Goal: Information Seeking & Learning: Learn about a topic

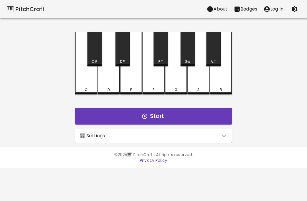
click at [210, 135] on div "🎛️ Settings" at bounding box center [150, 135] width 141 height 7
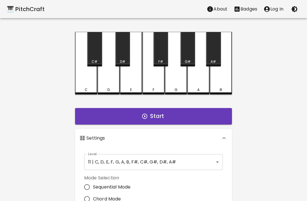
click at [242, 13] on button "Badges" at bounding box center [245, 8] width 30 height 11
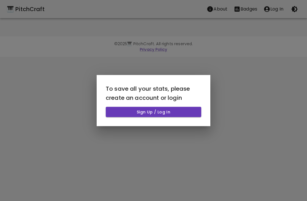
click at [189, 114] on button "Sign Up / Log In" at bounding box center [153, 111] width 95 height 11
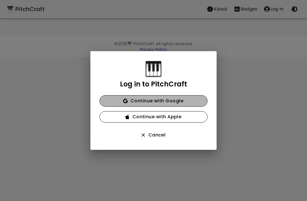
click at [191, 100] on button "Continue with Google" at bounding box center [153, 100] width 108 height 11
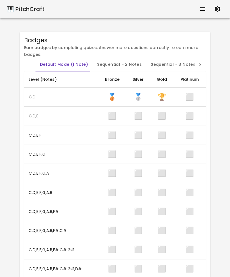
click at [21, 13] on div "🎹 PitchCraft" at bounding box center [26, 9] width 38 height 9
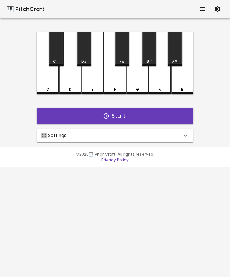
click at [58, 135] on p "🎛️ Settings" at bounding box center [54, 135] width 26 height 7
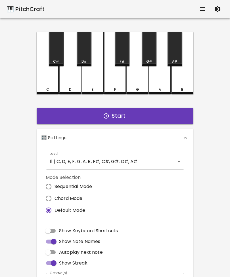
click at [62, 161] on body "🎹 PitchCraft About Badges Log Out C C# D D# E F F# G G# A A# B Start 🎛️ Setting…" at bounding box center [115, 172] width 230 height 344
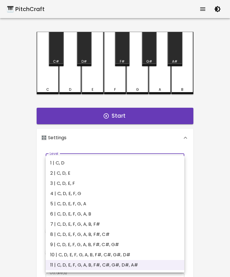
click at [56, 160] on li "1 | C, D" at bounding box center [115, 163] width 139 height 10
type input "1"
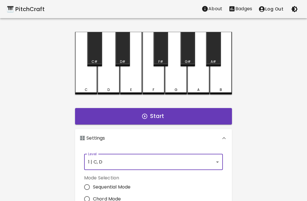
click at [93, 86] on div "C" at bounding box center [86, 63] width 22 height 62
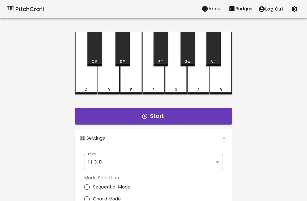
click at [91, 88] on div "C" at bounding box center [86, 89] width 21 height 5
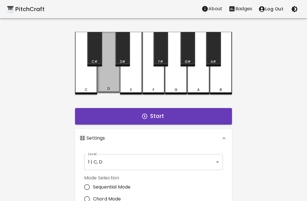
click at [114, 83] on div "D" at bounding box center [108, 62] width 22 height 61
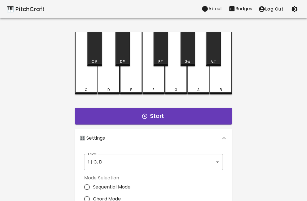
click at [83, 84] on div "C" at bounding box center [86, 63] width 22 height 62
click at [106, 91] on div "D" at bounding box center [108, 89] width 21 height 5
click at [89, 114] on button "Start" at bounding box center [153, 116] width 157 height 16
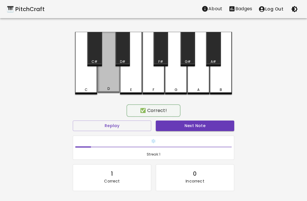
click at [108, 77] on div "D" at bounding box center [108, 62] width 22 height 61
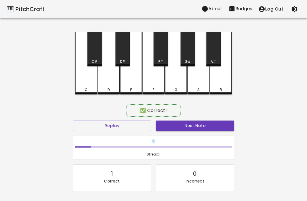
click at [216, 138] on h6 "❄️" at bounding box center [153, 141] width 156 height 6
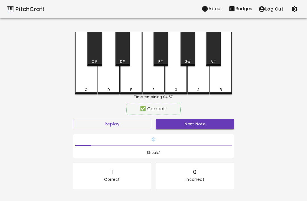
click at [215, 125] on button "Next Note" at bounding box center [195, 124] width 78 height 11
click at [99, 83] on div "D" at bounding box center [108, 63] width 22 height 62
click at [217, 119] on button "Next Note" at bounding box center [195, 124] width 78 height 11
click at [86, 80] on div "C" at bounding box center [86, 63] width 22 height 62
click at [202, 121] on button "Next Note" at bounding box center [195, 124] width 78 height 11
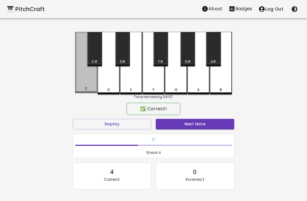
click at [79, 78] on div "C" at bounding box center [86, 62] width 22 height 61
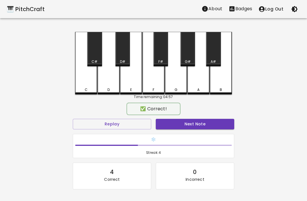
click at [202, 125] on button "Next Note" at bounding box center [195, 124] width 78 height 11
click at [80, 78] on div "C" at bounding box center [86, 63] width 22 height 62
click at [204, 124] on button "Next Note" at bounding box center [195, 124] width 78 height 11
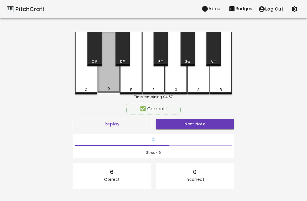
click at [197, 122] on button "Next Note" at bounding box center [195, 124] width 78 height 11
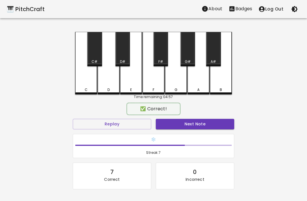
click at [198, 125] on button "Next Note" at bounding box center [195, 124] width 78 height 11
click at [198, 123] on button "Next Note" at bounding box center [195, 124] width 78 height 11
click at [198, 122] on button "Next Note" at bounding box center [195, 124] width 78 height 11
click at [204, 122] on button "Next Note" at bounding box center [195, 124] width 78 height 11
click at [200, 117] on div "Next Note" at bounding box center [194, 123] width 83 height 15
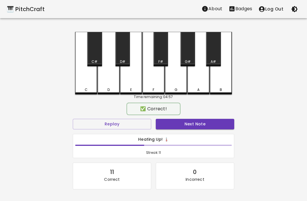
click at [200, 123] on button "Next Note" at bounding box center [195, 124] width 78 height 11
click at [201, 122] on button "Next Note" at bounding box center [195, 124] width 78 height 11
click at [201, 121] on button "Next Note" at bounding box center [195, 124] width 78 height 11
click at [198, 122] on button "Next Note" at bounding box center [195, 124] width 78 height 11
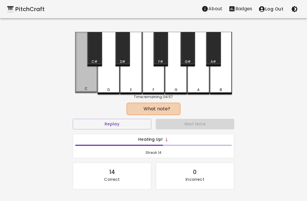
click at [201, 121] on button "Next Note" at bounding box center [195, 124] width 78 height 11
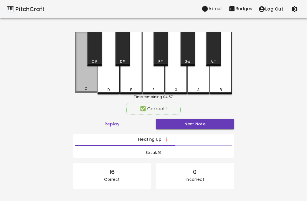
click at [82, 78] on div "C" at bounding box center [86, 62] width 22 height 61
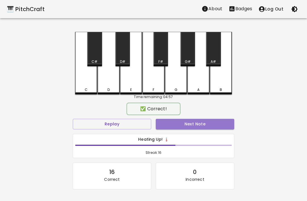
click at [199, 127] on button "Next Note" at bounding box center [195, 124] width 78 height 11
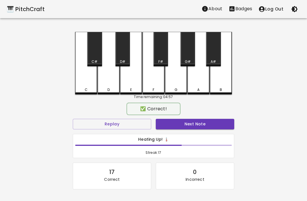
click at [200, 123] on button "Next Note" at bounding box center [195, 124] width 78 height 11
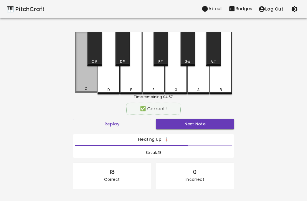
click at [199, 121] on button "Next Note" at bounding box center [195, 124] width 78 height 11
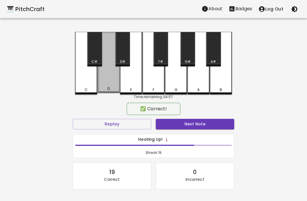
click at [198, 119] on button "Next Note" at bounding box center [195, 124] width 78 height 11
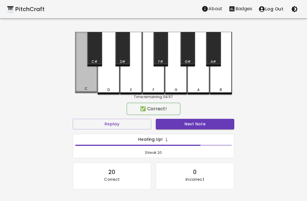
click at [197, 121] on button "Next Note" at bounding box center [195, 124] width 78 height 11
click at [194, 123] on button "Next Note" at bounding box center [195, 124] width 78 height 11
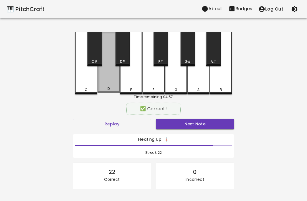
click at [196, 123] on button "Next Note" at bounding box center [195, 124] width 78 height 11
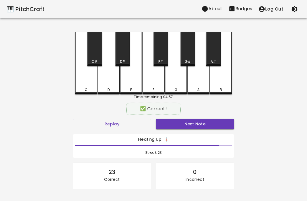
click at [105, 79] on div "D" at bounding box center [108, 63] width 22 height 62
click at [196, 122] on button "Next Note" at bounding box center [195, 124] width 78 height 11
click at [196, 126] on button "Next Note" at bounding box center [195, 124] width 78 height 11
click at [198, 126] on button "Next Note" at bounding box center [195, 124] width 78 height 11
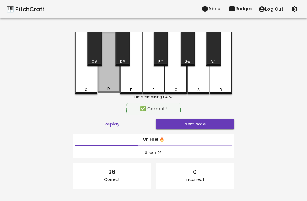
click at [195, 127] on button "Next Note" at bounding box center [195, 124] width 78 height 11
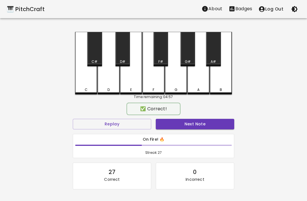
click at [193, 124] on button "Next Note" at bounding box center [195, 124] width 78 height 11
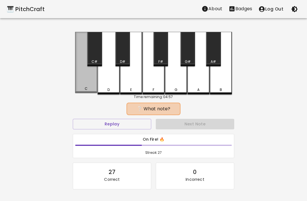
click at [84, 76] on div "C" at bounding box center [86, 62] width 22 height 61
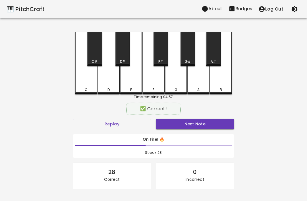
click at [197, 123] on button "Next Note" at bounding box center [195, 124] width 78 height 11
click at [197, 122] on button "Next Note" at bounding box center [195, 124] width 78 height 11
click at [197, 125] on button "Next Note" at bounding box center [195, 124] width 78 height 11
click at [202, 127] on button "Next Note" at bounding box center [195, 124] width 78 height 11
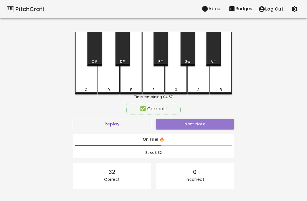
click at [203, 128] on button "Next Note" at bounding box center [195, 124] width 78 height 11
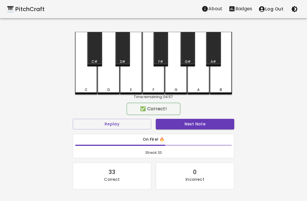
click at [204, 122] on button "Next Note" at bounding box center [195, 124] width 78 height 11
click at [207, 117] on div "Next Note" at bounding box center [194, 123] width 83 height 15
click at [205, 126] on button "Next Note" at bounding box center [195, 124] width 78 height 11
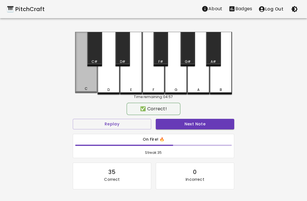
click at [203, 125] on button "Next Note" at bounding box center [195, 124] width 78 height 11
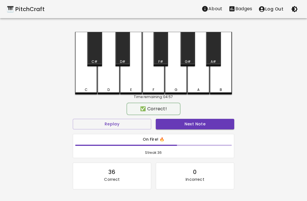
click at [204, 124] on button "Next Note" at bounding box center [195, 124] width 78 height 11
click at [208, 123] on button "Next Note" at bounding box center [195, 124] width 78 height 11
click at [206, 123] on button "Next Note" at bounding box center [195, 124] width 78 height 11
click at [107, 80] on div "D" at bounding box center [108, 63] width 22 height 62
click at [208, 125] on button "Next Note" at bounding box center [195, 124] width 78 height 11
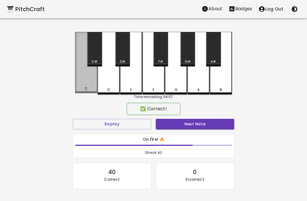
click at [208, 125] on button "Next Note" at bounding box center [195, 124] width 78 height 11
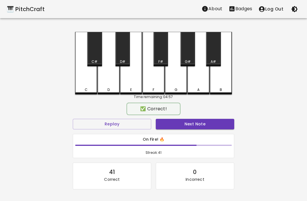
click at [84, 79] on div "C" at bounding box center [86, 63] width 22 height 62
click at [206, 127] on button "Next Note" at bounding box center [195, 124] width 78 height 11
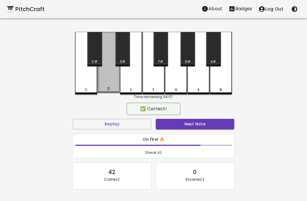
click at [208, 127] on button "Next Note" at bounding box center [195, 124] width 78 height 11
click at [104, 80] on div "D" at bounding box center [108, 62] width 22 height 61
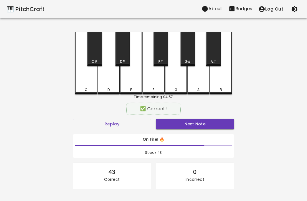
click at [206, 125] on button "Next Note" at bounding box center [195, 124] width 78 height 11
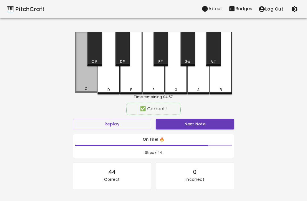
click at [211, 128] on button "Next Note" at bounding box center [195, 124] width 78 height 11
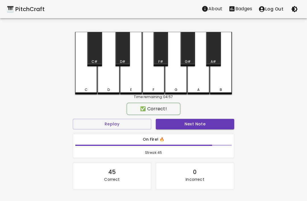
click at [83, 80] on div "C" at bounding box center [86, 63] width 22 height 62
click at [209, 126] on button "Next Note" at bounding box center [195, 124] width 78 height 11
click at [210, 122] on button "Next Note" at bounding box center [195, 124] width 78 height 11
click at [206, 128] on button "Next Note" at bounding box center [195, 124] width 78 height 11
click at [206, 126] on button "Next Note" at bounding box center [195, 124] width 78 height 11
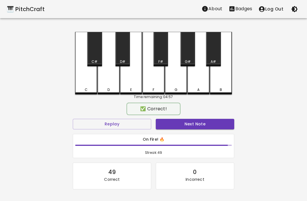
click at [200, 128] on button "Next Note" at bounding box center [195, 124] width 78 height 11
click at [210, 124] on button "Next Note" at bounding box center [195, 124] width 78 height 11
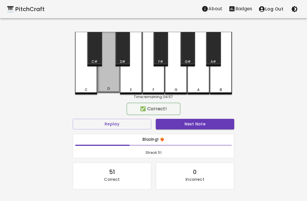
click at [209, 123] on button "Next Note" at bounding box center [195, 124] width 78 height 11
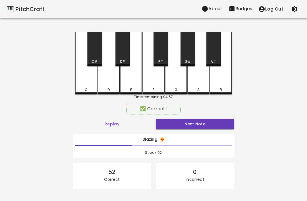
click at [209, 123] on button "Next Note" at bounding box center [195, 124] width 78 height 11
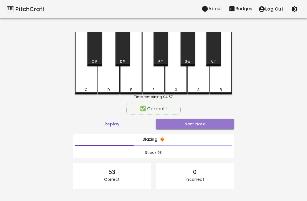
click at [211, 128] on button "Next Note" at bounding box center [195, 124] width 78 height 11
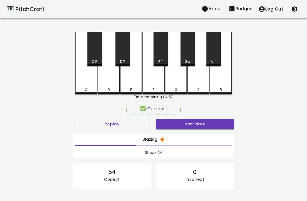
click at [208, 122] on button "Next Note" at bounding box center [195, 124] width 78 height 11
click at [211, 126] on button "Next Note" at bounding box center [195, 124] width 78 height 11
click at [211, 125] on button "Next Note" at bounding box center [195, 124] width 78 height 11
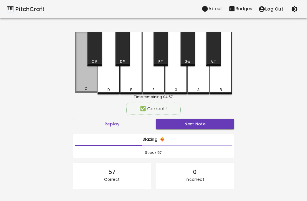
click at [84, 81] on div "C" at bounding box center [86, 62] width 22 height 61
click at [207, 123] on button "Next Note" at bounding box center [195, 124] width 78 height 11
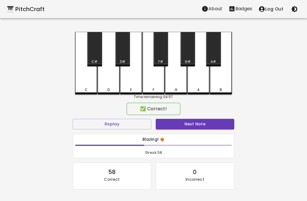
click at [82, 79] on div "C" at bounding box center [86, 63] width 22 height 62
click at [204, 126] on button "Next Note" at bounding box center [195, 124] width 78 height 11
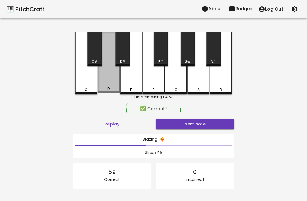
click at [102, 81] on div "D" at bounding box center [108, 62] width 22 height 61
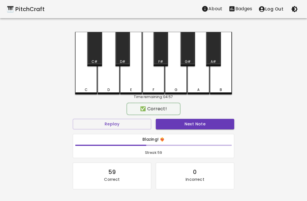
click at [198, 123] on button "Next Note" at bounding box center [195, 124] width 78 height 11
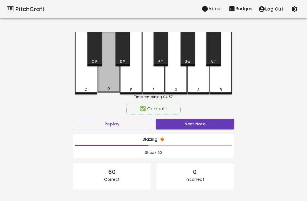
click at [107, 81] on div "D" at bounding box center [108, 62] width 22 height 61
click at [193, 120] on button "Next Note" at bounding box center [195, 124] width 78 height 11
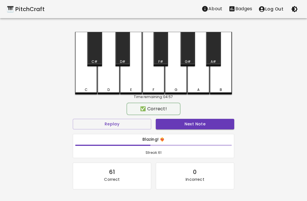
click at [87, 76] on div "C" at bounding box center [86, 63] width 22 height 62
click at [201, 119] on button "Next Note" at bounding box center [195, 124] width 78 height 11
click at [199, 122] on button "Next Note" at bounding box center [195, 124] width 78 height 11
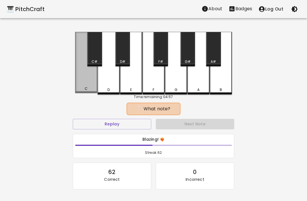
click at [80, 78] on div "C" at bounding box center [86, 62] width 22 height 61
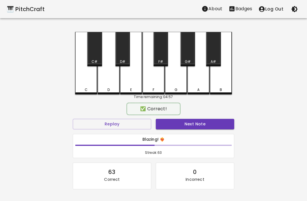
click at [199, 123] on button "Next Note" at bounding box center [195, 124] width 78 height 11
click at [83, 80] on div "C" at bounding box center [86, 63] width 22 height 62
click at [203, 124] on button "Next Note" at bounding box center [195, 124] width 78 height 11
click at [80, 77] on div "C" at bounding box center [86, 63] width 22 height 62
click at [202, 126] on button "Next Note" at bounding box center [195, 124] width 78 height 11
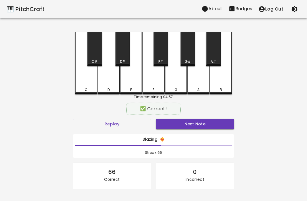
click at [82, 82] on div "C" at bounding box center [86, 63] width 22 height 62
click at [204, 127] on button "Next Note" at bounding box center [195, 124] width 78 height 11
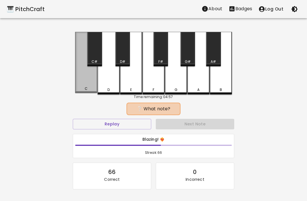
click at [82, 80] on div "C" at bounding box center [86, 62] width 22 height 61
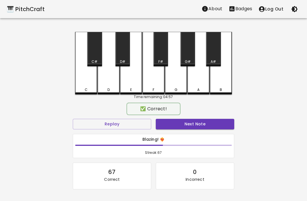
click at [205, 126] on button "Next Note" at bounding box center [195, 124] width 78 height 11
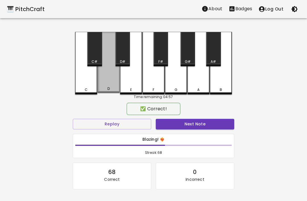
click at [105, 83] on div "D" at bounding box center [108, 62] width 22 height 61
click at [205, 124] on button "Next Note" at bounding box center [195, 124] width 78 height 11
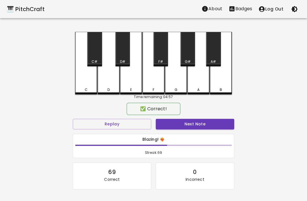
click at [207, 127] on button "Next Note" at bounding box center [195, 124] width 78 height 11
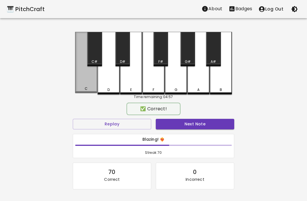
click at [80, 81] on div "C" at bounding box center [86, 62] width 22 height 61
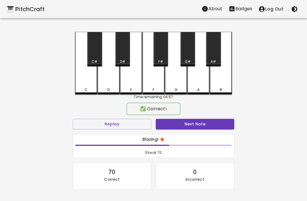
click at [208, 128] on button "Next Note" at bounding box center [195, 124] width 78 height 11
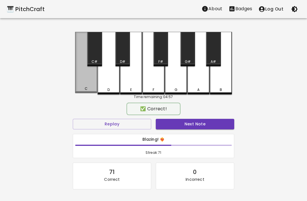
click at [211, 126] on button "Next Note" at bounding box center [195, 124] width 78 height 11
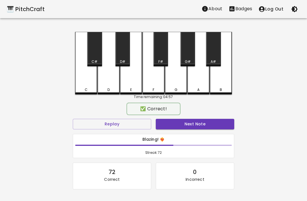
click at [208, 125] on button "Next Note" at bounding box center [195, 124] width 78 height 11
click at [205, 124] on button "Next Note" at bounding box center [195, 124] width 78 height 11
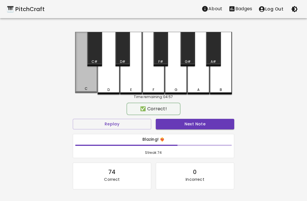
click at [206, 128] on button "Next Note" at bounding box center [195, 124] width 78 height 11
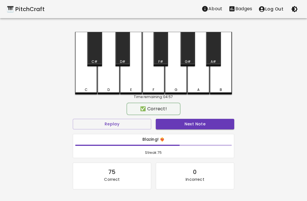
click at [208, 123] on button "Next Note" at bounding box center [195, 124] width 78 height 11
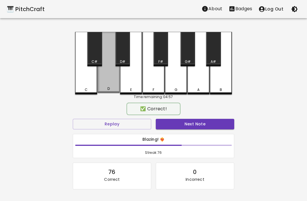
click at [206, 123] on button "Next Note" at bounding box center [195, 124] width 78 height 11
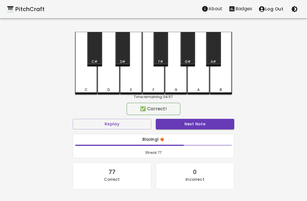
click at [202, 126] on button "Next Note" at bounding box center [195, 124] width 78 height 11
click at [198, 128] on button "Next Note" at bounding box center [195, 124] width 78 height 11
click at [198, 123] on button "Next Note" at bounding box center [195, 124] width 78 height 11
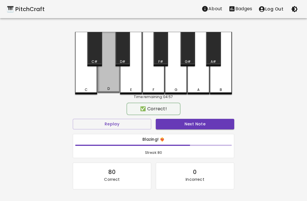
click at [198, 127] on button "Next Note" at bounding box center [195, 124] width 78 height 11
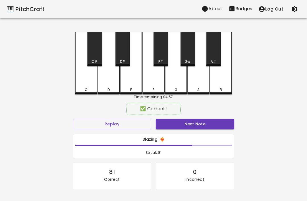
click at [200, 127] on button "Next Note" at bounding box center [195, 124] width 78 height 11
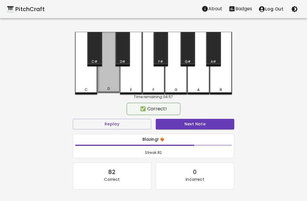
click at [206, 125] on button "Next Note" at bounding box center [195, 124] width 78 height 11
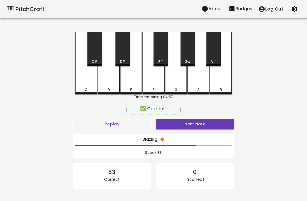
click at [202, 123] on button "Next Note" at bounding box center [195, 124] width 78 height 11
click at [81, 81] on div "C" at bounding box center [86, 63] width 22 height 62
click at [216, 125] on button "Next Note" at bounding box center [195, 124] width 78 height 11
click at [220, 129] on button "Next Note" at bounding box center [195, 124] width 78 height 11
click at [106, 83] on div "D" at bounding box center [108, 63] width 22 height 62
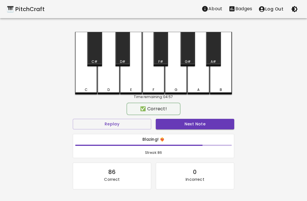
click at [222, 124] on button "Next Note" at bounding box center [195, 124] width 78 height 11
click at [221, 125] on button "Next Note" at bounding box center [195, 124] width 78 height 11
click at [104, 76] on div "D" at bounding box center [108, 63] width 22 height 62
click at [226, 127] on button "Next Note" at bounding box center [195, 124] width 78 height 11
click at [83, 77] on div "C" at bounding box center [86, 63] width 22 height 62
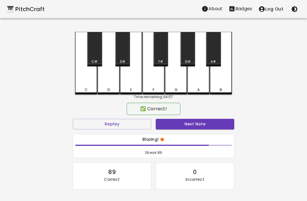
click at [227, 127] on button "Next Note" at bounding box center [195, 124] width 78 height 11
click at [80, 80] on div "C" at bounding box center [86, 63] width 22 height 62
click at [225, 128] on button "Next Note" at bounding box center [195, 124] width 78 height 11
click at [222, 126] on button "Next Note" at bounding box center [195, 124] width 78 height 11
click at [106, 76] on div "D" at bounding box center [108, 63] width 22 height 62
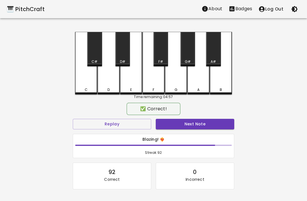
click at [221, 127] on button "Next Note" at bounding box center [195, 124] width 78 height 11
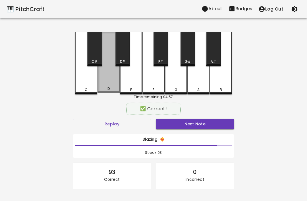
click at [221, 127] on button "Next Note" at bounding box center [195, 124] width 78 height 11
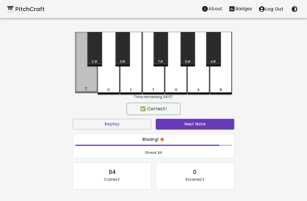
click at [82, 80] on div "C" at bounding box center [86, 62] width 22 height 61
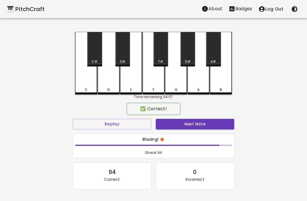
click at [221, 127] on button "Next Note" at bounding box center [195, 124] width 78 height 11
click at [221, 126] on button "Next Note" at bounding box center [195, 124] width 78 height 11
click at [224, 123] on button "Next Note" at bounding box center [195, 124] width 78 height 11
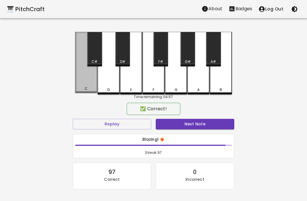
click at [221, 127] on button "Next Note" at bounding box center [195, 124] width 78 height 11
click at [223, 127] on button "Next Note" at bounding box center [195, 124] width 78 height 11
click at [80, 72] on div "C" at bounding box center [86, 62] width 22 height 61
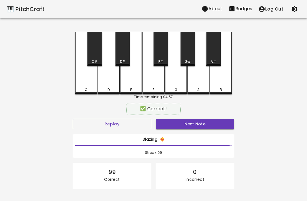
click at [221, 127] on button "Next Note" at bounding box center [195, 124] width 78 height 11
click at [222, 126] on button "Next Note" at bounding box center [195, 124] width 78 height 11
click at [106, 83] on div "D" at bounding box center [108, 63] width 22 height 62
click at [224, 124] on button "Next Note" at bounding box center [195, 124] width 78 height 11
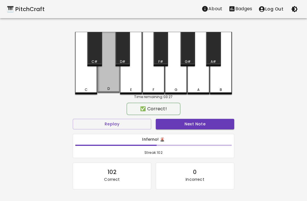
click at [223, 126] on button "Next Note" at bounding box center [195, 124] width 78 height 11
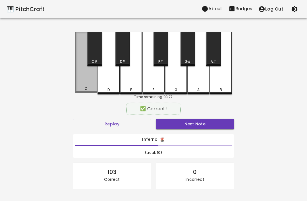
click at [223, 126] on button "Next Note" at bounding box center [195, 124] width 78 height 11
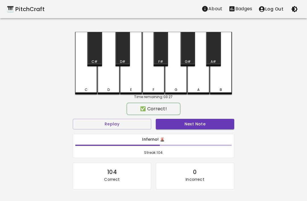
click at [224, 123] on button "Next Note" at bounding box center [195, 124] width 78 height 11
click at [225, 126] on button "Next Note" at bounding box center [195, 124] width 78 height 11
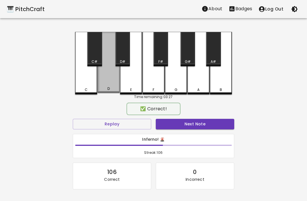
click at [224, 125] on button "Next Note" at bounding box center [195, 124] width 78 height 11
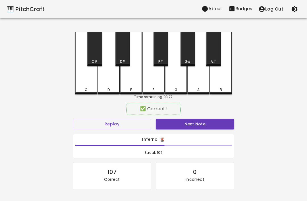
click at [223, 125] on button "Next Note" at bounding box center [195, 124] width 78 height 11
click at [104, 78] on div "D" at bounding box center [108, 63] width 22 height 62
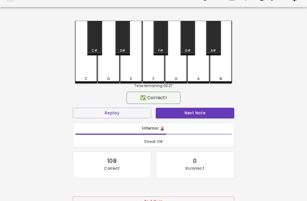
scroll to position [15, 0]
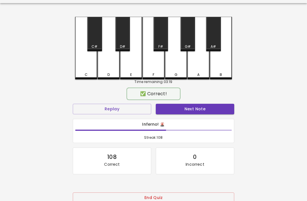
click at [192, 200] on button "End Quiz" at bounding box center [153, 197] width 161 height 11
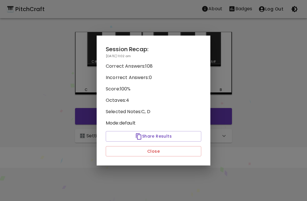
click at [202, 161] on div "Session Recap: [DATE] 11:02 am Correct Answers: 108 Incorrect Answers: 0 Score:…" at bounding box center [154, 100] width 114 height 130
click at [189, 150] on button "Close" at bounding box center [153, 151] width 95 height 11
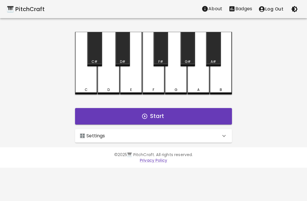
click at [183, 137] on div "🎛️ Settings" at bounding box center [150, 135] width 141 height 7
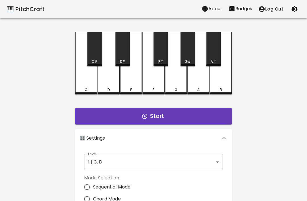
click at [185, 163] on body "🎹 PitchCraft About Badges Log Out C C# D D# E F F# G G# A A# B Start 🎛️ Setting…" at bounding box center [153, 172] width 307 height 344
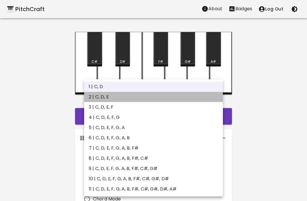
click at [101, 95] on li "2 | C, D, E" at bounding box center [153, 97] width 139 height 10
type input "3"
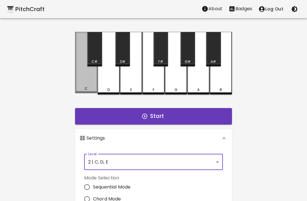
click at [115, 79] on div "D" at bounding box center [108, 63] width 22 height 62
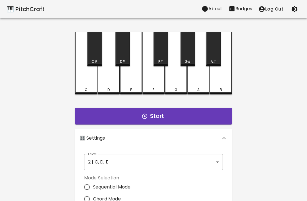
click at [143, 79] on div "F" at bounding box center [153, 63] width 22 height 62
click at [89, 72] on div "C" at bounding box center [86, 63] width 22 height 62
click at [111, 87] on div "D" at bounding box center [108, 63] width 22 height 62
click at [240, 10] on p "Badges" at bounding box center [243, 8] width 17 height 7
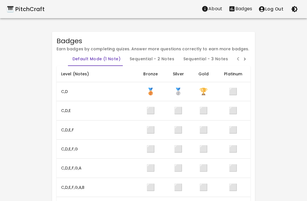
click at [210, 8] on p "About" at bounding box center [215, 8] width 14 height 7
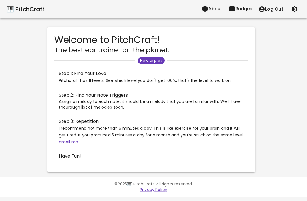
click at [271, 11] on button "Log Out" at bounding box center [270, 9] width 31 height 12
click at [15, 17] on div "🎹 PitchCraft About Badges Log In" at bounding box center [153, 9] width 307 height 18
click at [15, 16] on div "🎹 PitchCraft About Badges Log In" at bounding box center [153, 9] width 307 height 18
click at [248, 11] on p "Badges" at bounding box center [248, 9] width 17 height 7
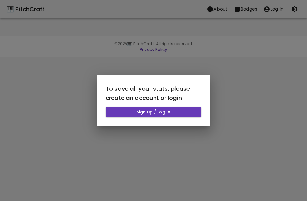
click at [235, 106] on div at bounding box center [153, 100] width 307 height 201
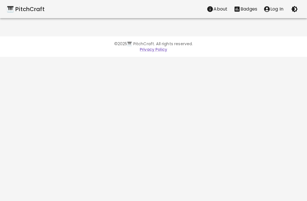
click at [221, 57] on html "🎹 PitchCraft About Badges Log In © 2025 🎹 PitchCraft. All rights reserved. Priv…" at bounding box center [153, 28] width 307 height 57
click at [14, 12] on div "🎹 PitchCraft" at bounding box center [26, 9] width 38 height 9
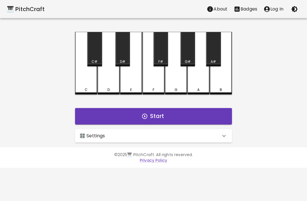
click at [201, 141] on div "🎛️ Settings" at bounding box center [153, 136] width 157 height 14
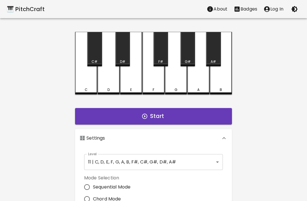
click at [205, 162] on body "🎹 PitchCraft About Badges Log In C C# D D# E F F# G G# A A# B Start 🎛️ Settings…" at bounding box center [153, 172] width 307 height 344
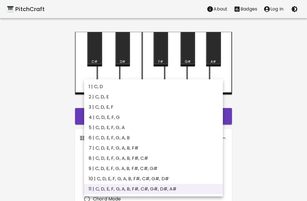
click at [108, 98] on li "2 | C, D, E" at bounding box center [153, 97] width 139 height 10
type input "3"
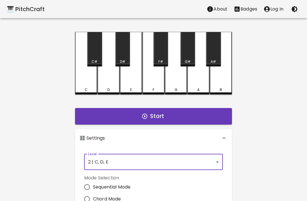
click at [241, 13] on button "Badges" at bounding box center [245, 8] width 30 height 11
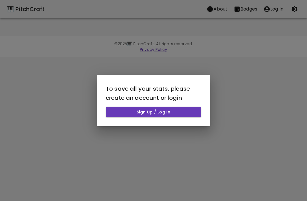
click at [237, 46] on div at bounding box center [153, 100] width 307 height 201
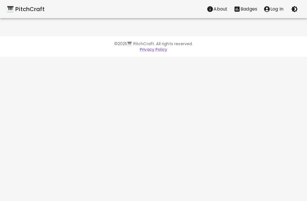
click at [250, 11] on p "Badges" at bounding box center [248, 9] width 17 height 7
click at [20, 9] on div "🎹 PitchCraft" at bounding box center [26, 9] width 38 height 9
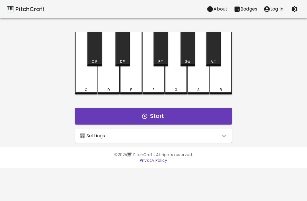
click at [250, 7] on p "Badges" at bounding box center [248, 9] width 17 height 7
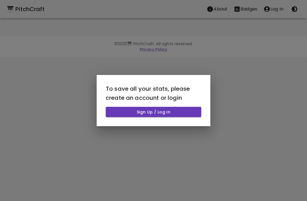
click at [183, 110] on button "Sign Up / Log In" at bounding box center [153, 111] width 95 height 11
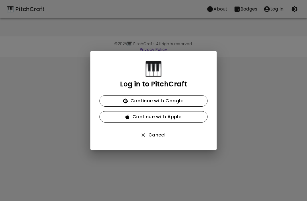
click at [193, 105] on button "Continue with Google" at bounding box center [153, 100] width 108 height 11
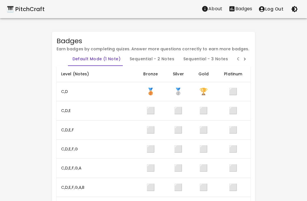
click at [20, 10] on div "🎹 PitchCraft" at bounding box center [26, 9] width 38 height 9
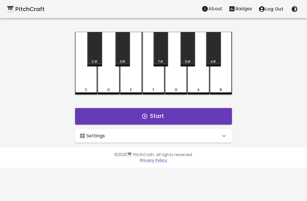
click at [205, 136] on div "🎛️ Settings" at bounding box center [150, 135] width 141 height 7
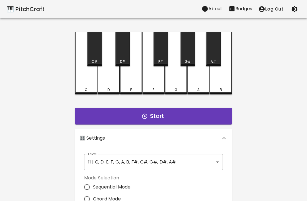
click at [178, 162] on body "🎹 PitchCraft About Badges Log Out C C# D D# E F F# G G# A A# B Start 🎛️ Setting…" at bounding box center [153, 172] width 307 height 344
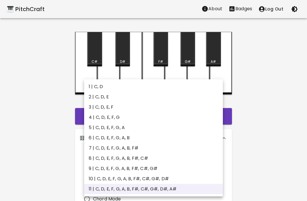
click at [109, 98] on li "2 | C, D, E" at bounding box center [153, 97] width 139 height 10
type input "3"
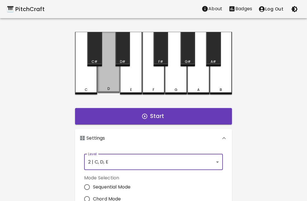
scroll to position [0, 0]
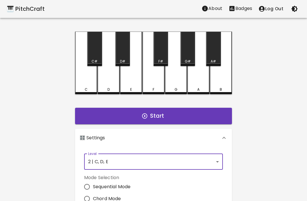
click at [83, 81] on div "C" at bounding box center [86, 63] width 22 height 62
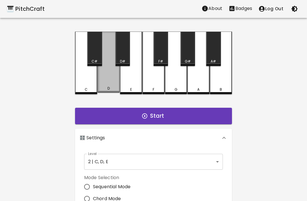
click at [110, 85] on div "D" at bounding box center [108, 62] width 22 height 61
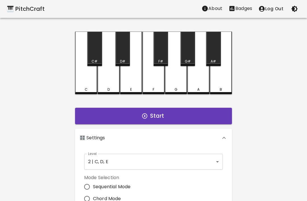
click at [129, 83] on div "E" at bounding box center [131, 63] width 22 height 62
click at [134, 115] on button "Start" at bounding box center [153, 116] width 157 height 16
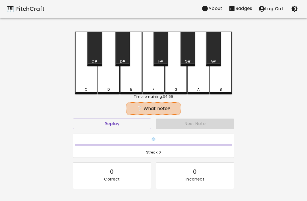
click at [108, 85] on div "D" at bounding box center [108, 63] width 22 height 62
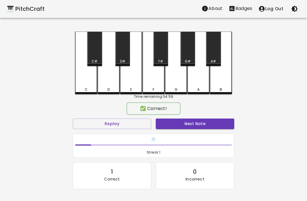
click at [175, 121] on button "Next Note" at bounding box center [195, 123] width 78 height 11
click at [110, 81] on div "D" at bounding box center [108, 63] width 22 height 62
click at [177, 123] on button "Next Note" at bounding box center [195, 123] width 78 height 11
click at [86, 83] on div "C" at bounding box center [86, 63] width 22 height 62
click at [191, 128] on button "Next Note" at bounding box center [195, 123] width 78 height 11
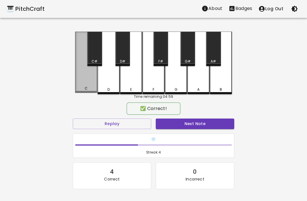
click at [80, 89] on div "C" at bounding box center [86, 88] width 21 height 5
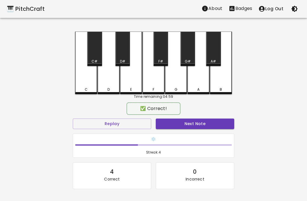
click at [172, 127] on button "Next Note" at bounding box center [195, 123] width 78 height 11
click at [110, 82] on div "D" at bounding box center [108, 63] width 22 height 62
click at [181, 127] on button "Next Note" at bounding box center [195, 123] width 78 height 11
click at [109, 88] on div "D" at bounding box center [108, 89] width 2 height 5
click at [175, 125] on button "Next Note" at bounding box center [195, 123] width 78 height 11
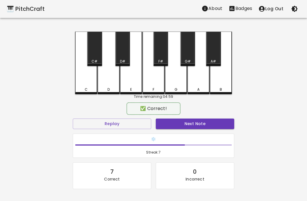
click at [132, 88] on div "E" at bounding box center [130, 89] width 21 height 5
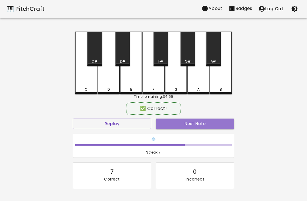
click at [176, 121] on button "Next Note" at bounding box center [195, 123] width 78 height 11
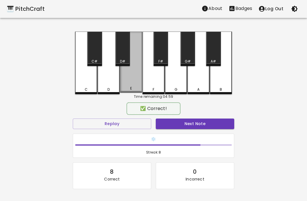
click at [131, 82] on div "E" at bounding box center [131, 62] width 22 height 61
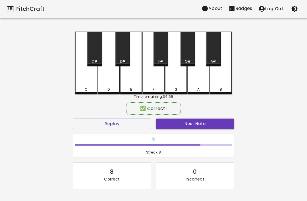
click at [171, 119] on button "Next Note" at bounding box center [195, 123] width 78 height 11
click at [112, 83] on div "D" at bounding box center [108, 63] width 22 height 62
click at [177, 122] on button "Next Note" at bounding box center [195, 123] width 78 height 11
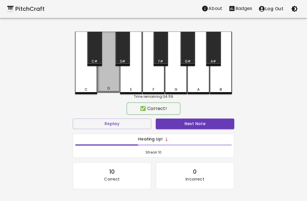
click at [111, 85] on div "D" at bounding box center [108, 62] width 22 height 61
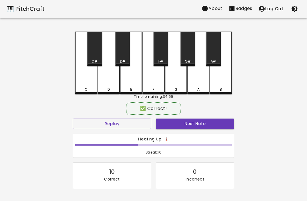
click at [169, 125] on button "Next Note" at bounding box center [195, 123] width 78 height 11
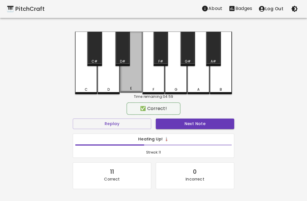
click at [230, 120] on button "Next Note" at bounding box center [195, 123] width 78 height 11
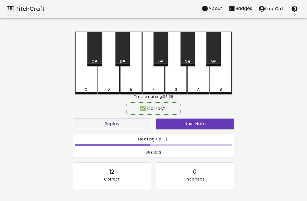
click at [81, 83] on div "C" at bounding box center [86, 63] width 22 height 62
click at [233, 126] on button "Next Note" at bounding box center [195, 123] width 78 height 11
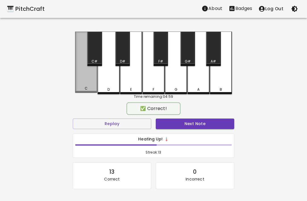
click at [226, 120] on button "Next Note" at bounding box center [195, 123] width 78 height 11
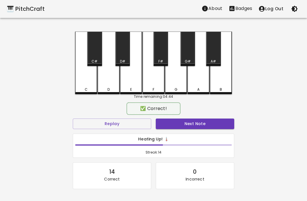
click at [220, 126] on button "Next Note" at bounding box center [195, 123] width 78 height 11
click at [220, 125] on button "Next Note" at bounding box center [195, 123] width 78 height 11
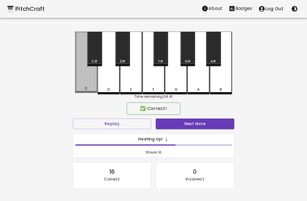
click at [203, 121] on button "Next Note" at bounding box center [195, 123] width 78 height 11
click at [80, 81] on div "C" at bounding box center [86, 62] width 22 height 61
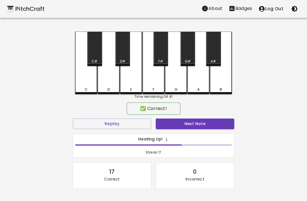
click at [200, 121] on button "Next Note" at bounding box center [195, 123] width 78 height 11
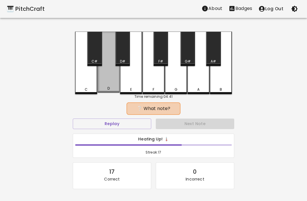
click at [202, 122] on button "Next Note" at bounding box center [195, 123] width 78 height 11
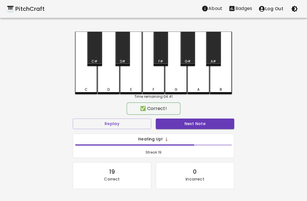
click at [105, 79] on div "D" at bounding box center [108, 63] width 22 height 62
click at [203, 122] on button "Next Note" at bounding box center [195, 123] width 78 height 11
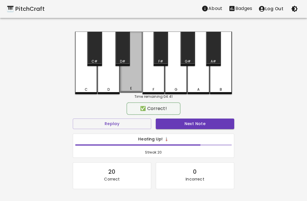
click at [204, 124] on button "Next Note" at bounding box center [195, 123] width 78 height 11
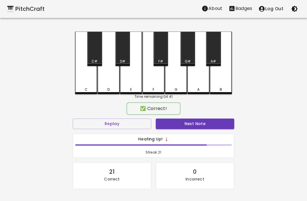
click at [202, 121] on button "Next Note" at bounding box center [195, 123] width 78 height 11
click at [125, 78] on div "E" at bounding box center [131, 63] width 22 height 62
click at [200, 121] on button "Next Note" at bounding box center [195, 123] width 78 height 11
click at [201, 122] on button "Next Note" at bounding box center [195, 123] width 78 height 11
click at [126, 71] on div "E" at bounding box center [131, 63] width 22 height 62
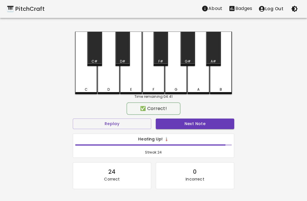
click at [204, 123] on button "Next Note" at bounding box center [195, 123] width 78 height 11
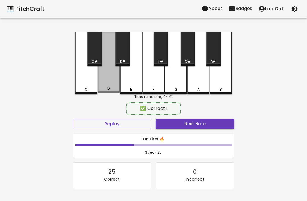
click at [206, 124] on button "Next Note" at bounding box center [195, 123] width 78 height 11
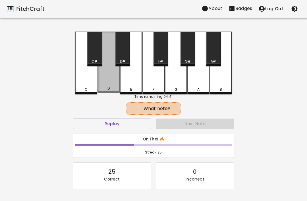
click at [110, 78] on div "D" at bounding box center [108, 62] width 22 height 61
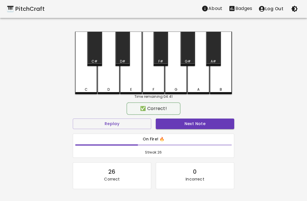
click at [202, 123] on button "Next Note" at bounding box center [195, 123] width 78 height 11
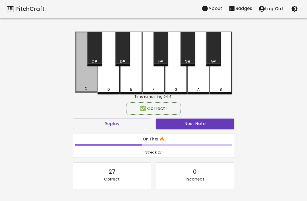
click at [81, 87] on div "C" at bounding box center [86, 62] width 22 height 61
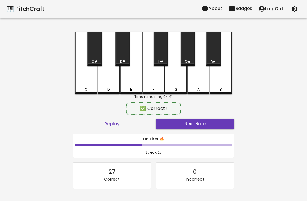
click at [208, 124] on button "Next Note" at bounding box center [195, 123] width 78 height 11
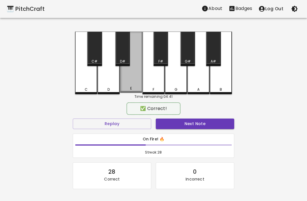
click at [197, 123] on button "Next Note" at bounding box center [195, 123] width 78 height 11
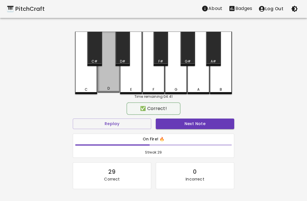
click at [204, 123] on button "Next Note" at bounding box center [195, 123] width 78 height 11
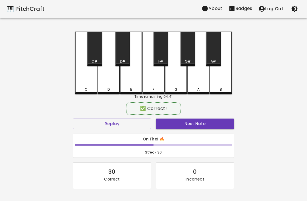
click at [203, 122] on button "Next Note" at bounding box center [195, 123] width 78 height 11
click at [210, 126] on button "Next Note" at bounding box center [195, 123] width 78 height 11
click at [206, 126] on button "Next Note" at bounding box center [195, 123] width 78 height 11
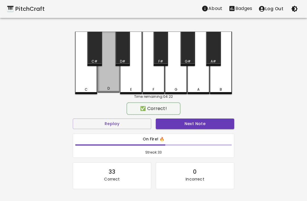
click at [203, 121] on button "Next Note" at bounding box center [195, 123] width 78 height 11
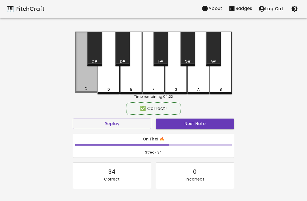
click at [208, 120] on button "Next Note" at bounding box center [195, 123] width 78 height 11
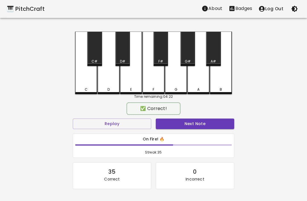
click at [206, 119] on button "Next Note" at bounding box center [195, 123] width 78 height 11
click at [204, 124] on button "Next Note" at bounding box center [195, 123] width 78 height 11
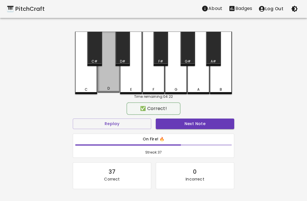
click at [205, 126] on button "Next Note" at bounding box center [195, 123] width 78 height 11
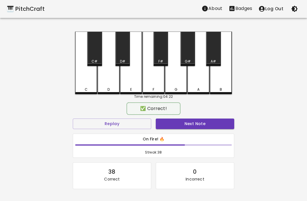
click at [200, 120] on button "Next Note" at bounding box center [195, 123] width 78 height 11
click at [204, 121] on button "Next Note" at bounding box center [195, 123] width 78 height 11
click at [205, 116] on div "✅ Correct! Replay Next Note On Fire! 🔥 Streak: 40 40 Correct 0 Incorrect Placeh…" at bounding box center [153, 166] width 161 height 124
click at [208, 123] on button "Next Note" at bounding box center [195, 123] width 78 height 11
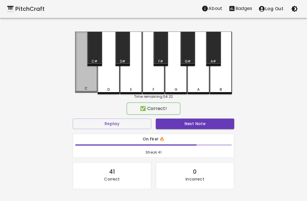
click at [203, 127] on button "Next Note" at bounding box center [195, 123] width 78 height 11
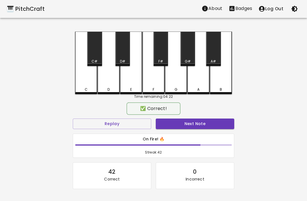
click at [204, 123] on button "Next Note" at bounding box center [195, 123] width 78 height 11
click at [204, 126] on button "Next Note" at bounding box center [195, 123] width 78 height 11
click at [200, 125] on button "Next Note" at bounding box center [195, 123] width 78 height 11
click at [201, 128] on button "Next Note" at bounding box center [195, 123] width 78 height 11
click at [203, 124] on button "Next Note" at bounding box center [195, 123] width 78 height 11
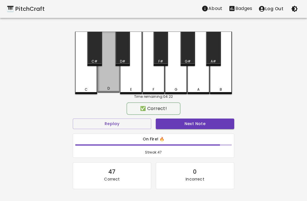
click at [107, 82] on div "D" at bounding box center [108, 62] width 22 height 61
click at [208, 121] on button "Next Note" at bounding box center [195, 123] width 78 height 11
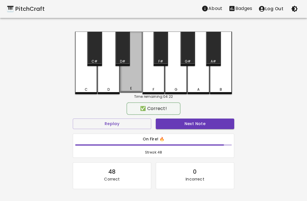
click at [208, 125] on button "Next Note" at bounding box center [195, 123] width 78 height 11
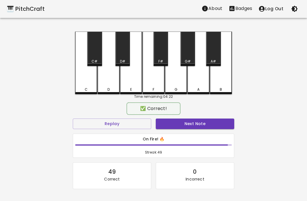
click at [208, 121] on button "Next Note" at bounding box center [195, 123] width 78 height 11
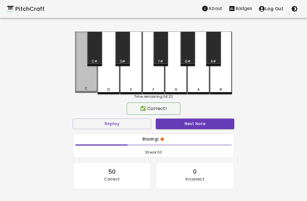
click at [87, 80] on div "C" at bounding box center [86, 62] width 22 height 61
click at [207, 121] on button "Next Note" at bounding box center [195, 123] width 78 height 11
click at [208, 123] on button "Next Note" at bounding box center [195, 123] width 78 height 11
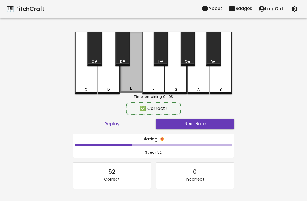
click at [214, 123] on button "Next Note" at bounding box center [195, 123] width 78 height 11
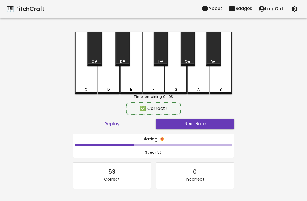
click at [218, 124] on button "Next Note" at bounding box center [195, 123] width 78 height 11
click at [88, 75] on div "C" at bounding box center [86, 63] width 22 height 62
click at [225, 123] on button "Next Note" at bounding box center [195, 123] width 78 height 11
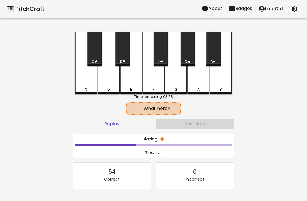
click at [127, 73] on div "E" at bounding box center [131, 63] width 22 height 62
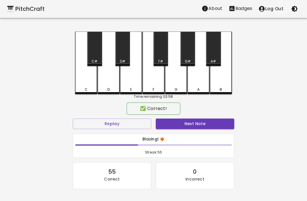
click at [220, 122] on button "Next Note" at bounding box center [195, 123] width 78 height 11
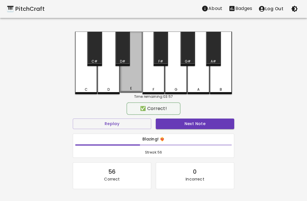
click at [128, 82] on div "E" at bounding box center [131, 62] width 22 height 61
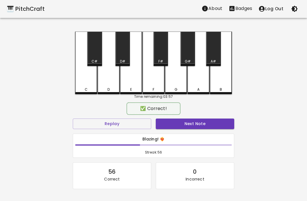
click at [228, 128] on button "Next Note" at bounding box center [195, 123] width 78 height 11
click at [238, 132] on div "C C# D D# E F F# G G# A A# B Time remaining: 03:54 ✅ Correct! Replay Next Note …" at bounding box center [153, 129] width 170 height 194
click at [233, 128] on button "Next Note" at bounding box center [195, 123] width 78 height 11
click at [228, 128] on button "Next Note" at bounding box center [195, 123] width 78 height 11
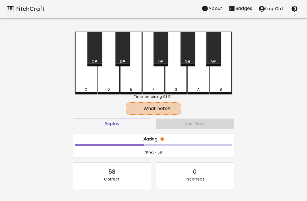
click at [232, 125] on button "Next Note" at bounding box center [195, 123] width 78 height 11
click at [105, 82] on div "D" at bounding box center [108, 63] width 22 height 62
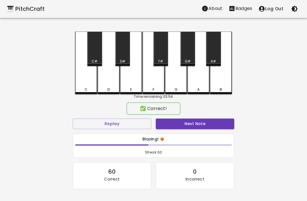
click at [233, 127] on button "Next Note" at bounding box center [195, 123] width 78 height 11
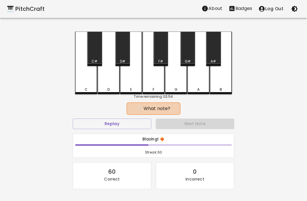
click at [128, 80] on div "E" at bounding box center [131, 63] width 22 height 62
click at [231, 128] on button "Next Note" at bounding box center [195, 123] width 78 height 11
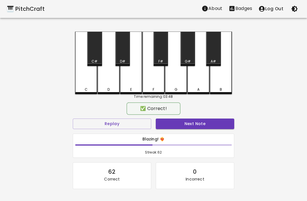
click at [78, 78] on div "C" at bounding box center [86, 63] width 22 height 62
click at [218, 121] on button "Next Note" at bounding box center [195, 123] width 78 height 11
click at [215, 123] on button "Next Note" at bounding box center [195, 123] width 78 height 11
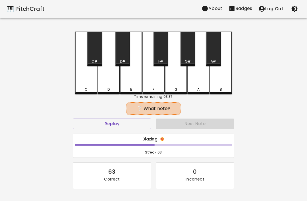
click at [88, 133] on div "Blazing! ❤️‍🔥 Streak: 63" at bounding box center [153, 145] width 161 height 24
click at [87, 133] on div "Blazing! ❤️‍🔥 Streak: 63" at bounding box center [153, 145] width 166 height 29
click at [90, 123] on button "Replay" at bounding box center [112, 123] width 78 height 11
click at [89, 116] on div "Replay" at bounding box center [111, 123] width 83 height 15
click at [92, 120] on button "Replay" at bounding box center [112, 123] width 78 height 11
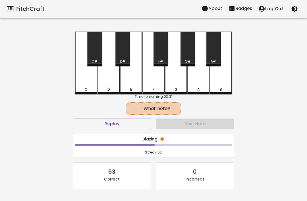
click at [91, 119] on button "Replay" at bounding box center [112, 123] width 78 height 11
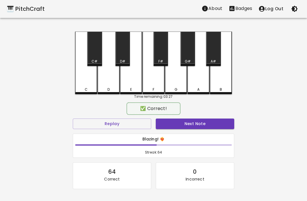
click at [124, 85] on div "E" at bounding box center [131, 63] width 22 height 62
click at [229, 118] on button "Next Note" at bounding box center [195, 123] width 78 height 11
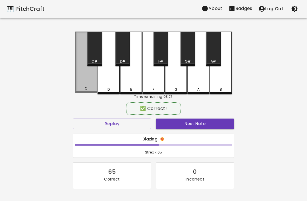
click at [220, 128] on button "Next Note" at bounding box center [195, 123] width 78 height 11
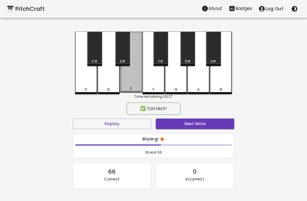
click at [220, 124] on button "Next Note" at bounding box center [195, 123] width 78 height 11
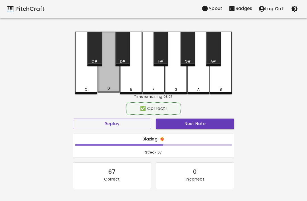
click at [219, 128] on button "Next Note" at bounding box center [195, 123] width 78 height 11
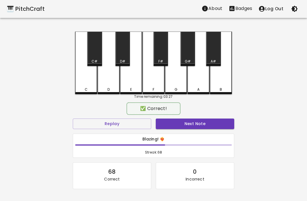
click at [220, 127] on button "Next Note" at bounding box center [195, 123] width 78 height 11
click at [225, 123] on button "Next Note" at bounding box center [195, 123] width 78 height 11
click at [225, 128] on button "Next Note" at bounding box center [195, 123] width 78 height 11
click at [222, 128] on button "Next Note" at bounding box center [195, 123] width 78 height 11
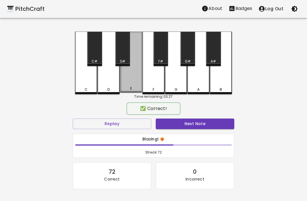
click at [129, 85] on div "E" at bounding box center [131, 62] width 22 height 61
click at [223, 125] on button "Next Note" at bounding box center [195, 123] width 78 height 11
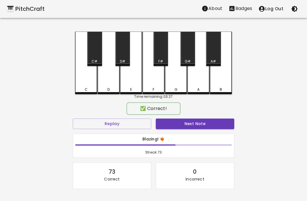
click at [221, 125] on button "Next Note" at bounding box center [195, 123] width 78 height 11
click at [227, 120] on button "Next Note" at bounding box center [195, 123] width 78 height 11
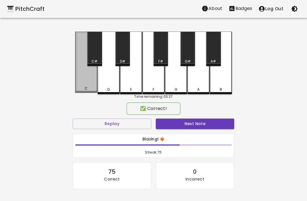
click at [230, 115] on div "✅ Correct!" at bounding box center [153, 108] width 161 height 14
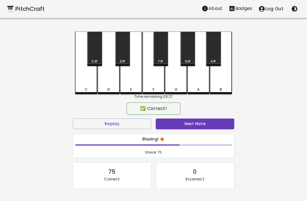
click at [223, 126] on button "Next Note" at bounding box center [195, 123] width 78 height 11
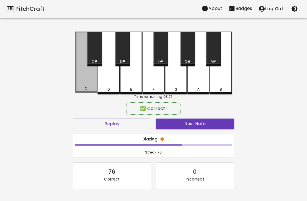
click at [213, 126] on button "Next Note" at bounding box center [195, 123] width 78 height 11
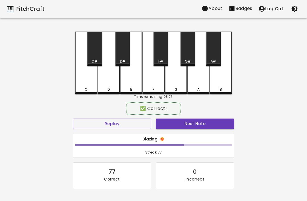
click at [224, 124] on button "Next Note" at bounding box center [195, 123] width 78 height 11
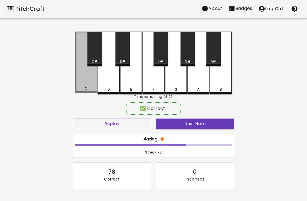
click at [225, 123] on button "Next Note" at bounding box center [195, 123] width 78 height 11
click at [227, 118] on button "Next Note" at bounding box center [195, 123] width 78 height 11
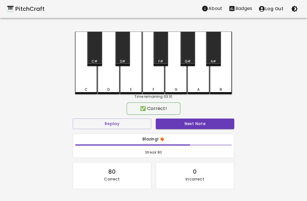
click at [221, 121] on button "Next Note" at bounding box center [195, 123] width 78 height 11
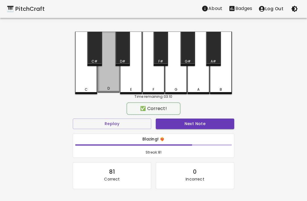
click at [106, 77] on div "D" at bounding box center [108, 62] width 22 height 61
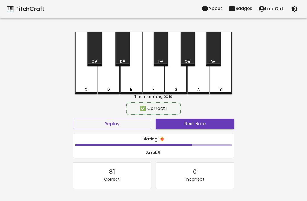
click at [221, 121] on button "Next Note" at bounding box center [195, 123] width 78 height 11
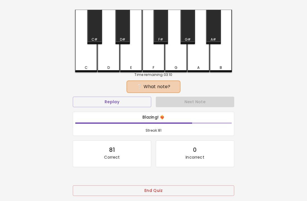
scroll to position [31, 0]
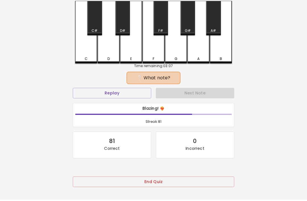
click at [192, 185] on button "End Quiz" at bounding box center [153, 181] width 161 height 11
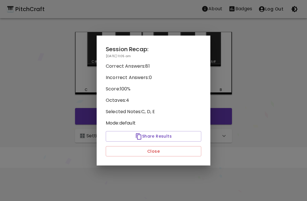
click at [200, 155] on button "Close" at bounding box center [153, 151] width 95 height 11
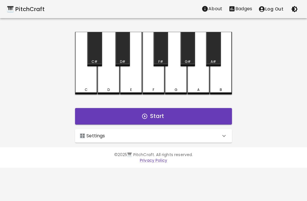
click at [245, 12] on p "Badges" at bounding box center [243, 8] width 17 height 7
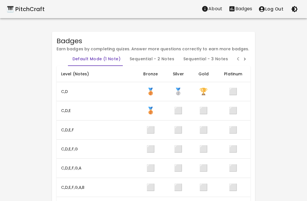
click at [17, 9] on div "🎹 PitchCraft" at bounding box center [26, 9] width 38 height 9
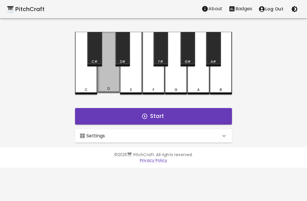
click at [96, 87] on div "C" at bounding box center [86, 63] width 22 height 62
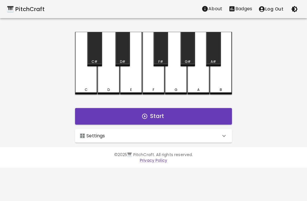
click at [154, 85] on div "F" at bounding box center [153, 63] width 22 height 62
click at [143, 87] on div "F" at bounding box center [153, 63] width 22 height 62
click at [87, 83] on div "C" at bounding box center [86, 63] width 22 height 62
click at [109, 90] on div "D" at bounding box center [108, 89] width 2 height 5
click at [155, 87] on div "F" at bounding box center [153, 89] width 21 height 5
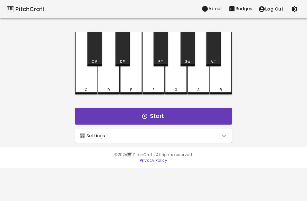
click at [179, 135] on div "🎛️ Settings" at bounding box center [150, 135] width 141 height 7
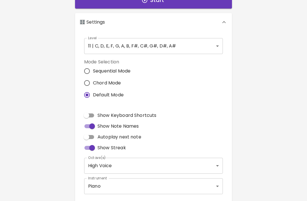
scroll to position [125, 0]
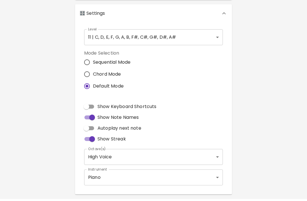
click at [212, 175] on body "🎹 PitchCraft About Badges Log Out C C# D D# E F F# G G# A A# B Start 🎛️ Setting…" at bounding box center [153, 47] width 307 height 344
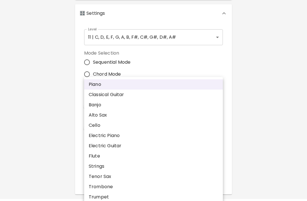
click at [120, 97] on li "Classical Guitar" at bounding box center [153, 94] width 139 height 10
type input "acoustic_guitar_nylon"
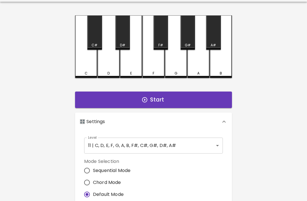
scroll to position [16, 0]
click at [84, 60] on div "C" at bounding box center [86, 46] width 22 height 62
click at [111, 78] on div "C C# D D# E F F# G G# A A# B Start 🎛️ Settings Level 11 | C, D, E, F, G, A, B, …" at bounding box center [153, 158] width 170 height 287
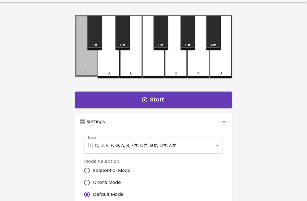
click at [86, 68] on div "C" at bounding box center [86, 45] width 22 height 61
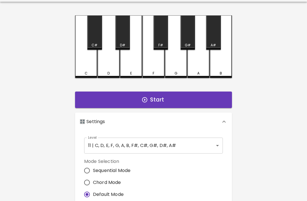
click at [111, 75] on div "D" at bounding box center [108, 73] width 21 height 5
click at [128, 70] on div "E" at bounding box center [131, 46] width 22 height 62
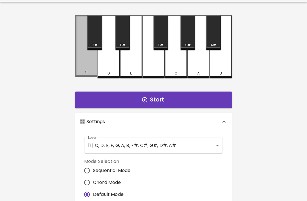
click at [93, 62] on div "C" at bounding box center [86, 45] width 22 height 61
click at [79, 76] on div "C" at bounding box center [86, 45] width 22 height 61
